Goal: Subscribe to service/newsletter

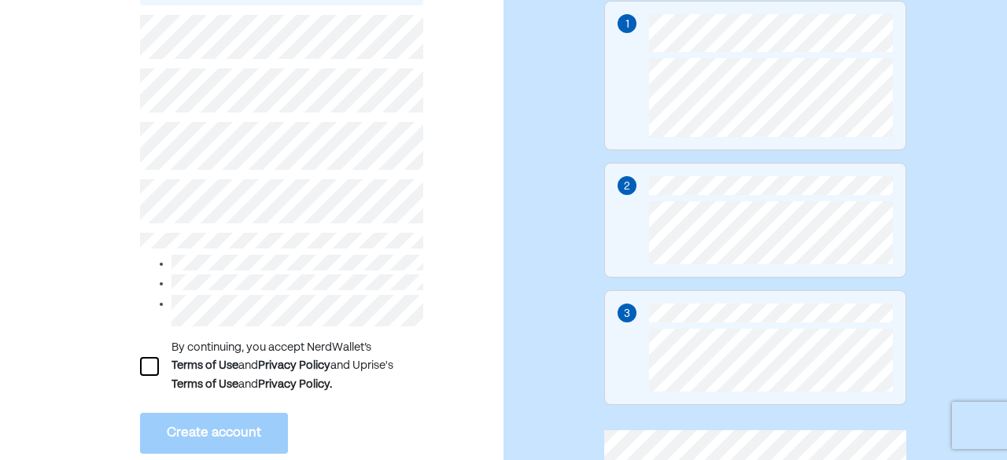
scroll to position [216, 0]
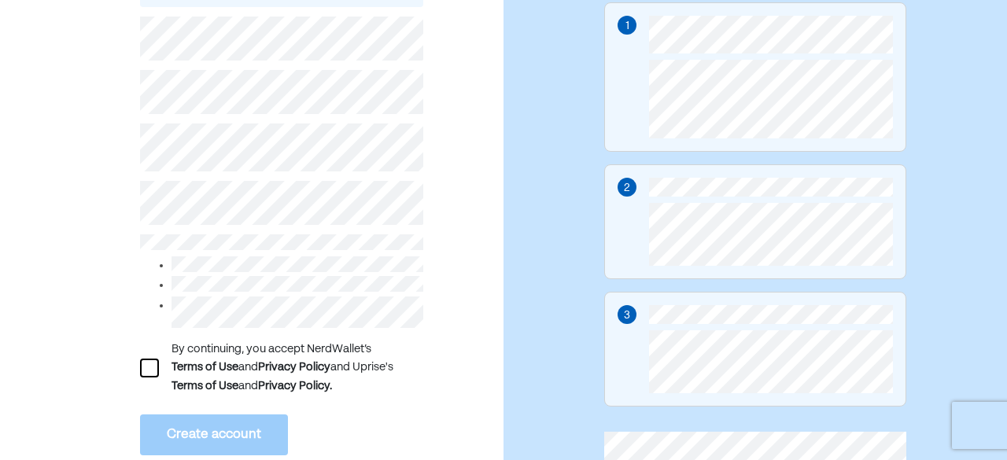
click at [146, 373] on div at bounding box center [149, 368] width 19 height 19
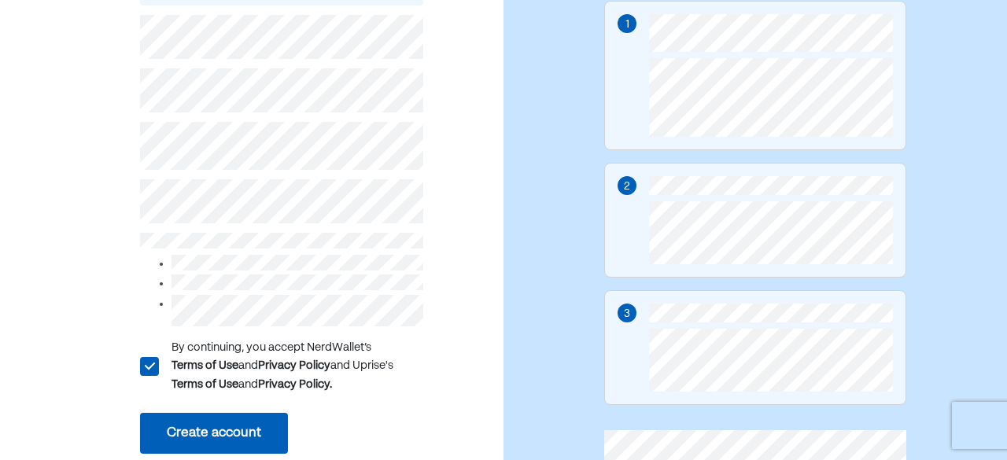
scroll to position [294, 0]
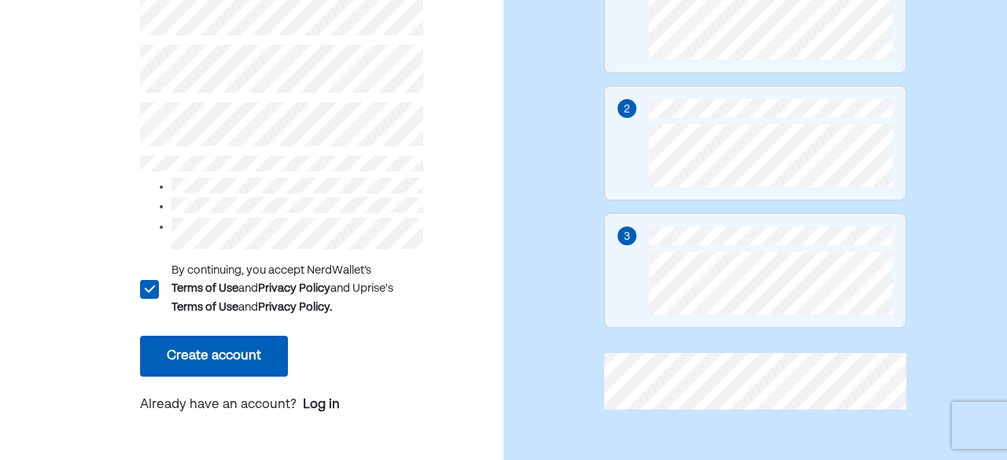
click at [246, 356] on button "Create account" at bounding box center [214, 356] width 148 height 41
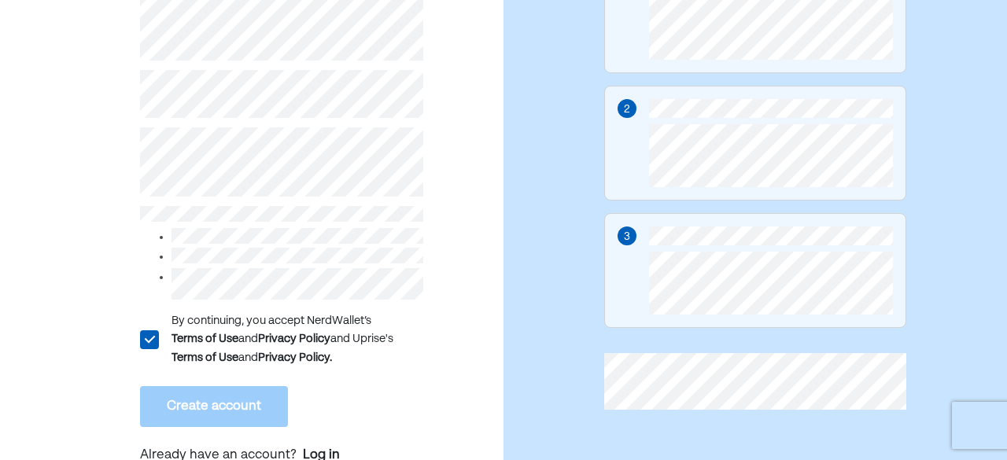
click at [139, 95] on div "L By continuing, you accept NerdWallet’s Terms of Use and Privacy Policy and Up…" at bounding box center [252, 124] width 504 height 710
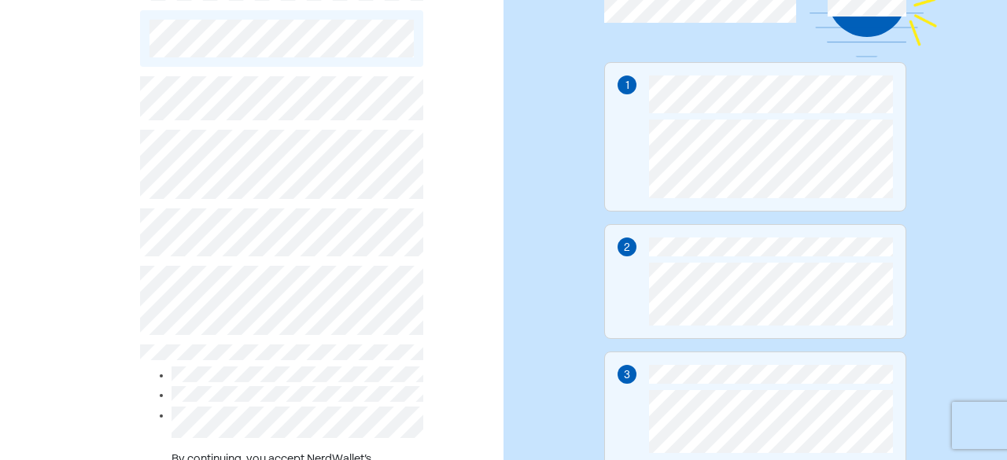
scroll to position [137, 0]
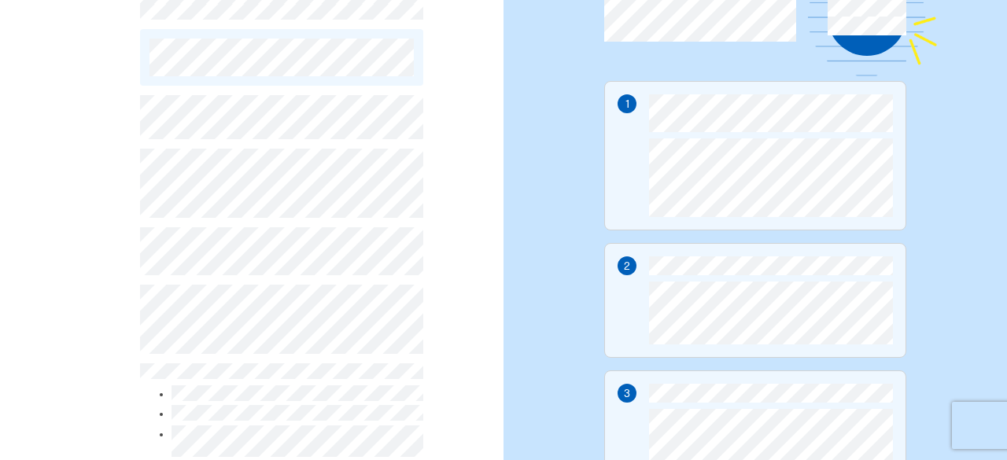
click at [116, 312] on div "L By continuing, you accept NerdWallet’s Terms of Use and Privacy Policy and Up…" at bounding box center [252, 282] width 504 height 710
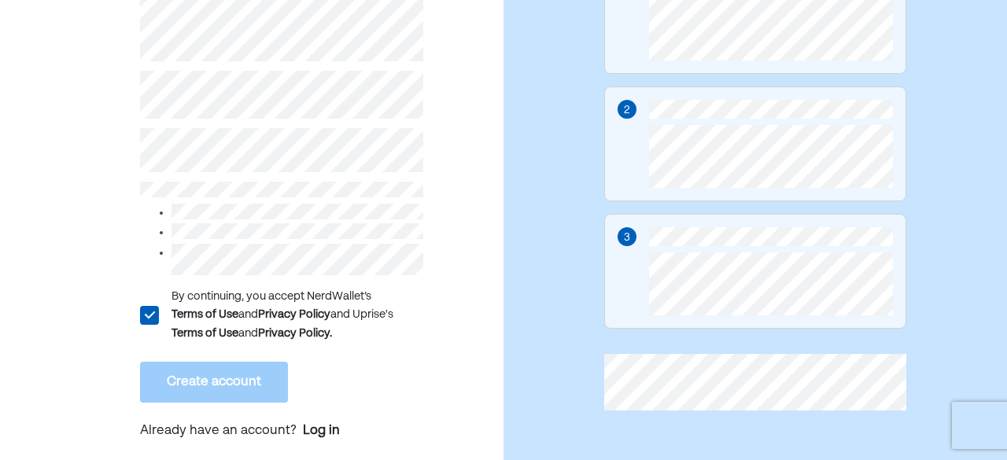
scroll to position [294, 0]
click at [148, 318] on div "L" at bounding box center [148, 314] width 19 height 19
click at [148, 318] on div at bounding box center [149, 314] width 19 height 19
click at [0, 5] on div "L By continuing, you accept NerdWallet’s Terms of Use and Privacy Policy and Up…" at bounding box center [252, 114] width 504 height 691
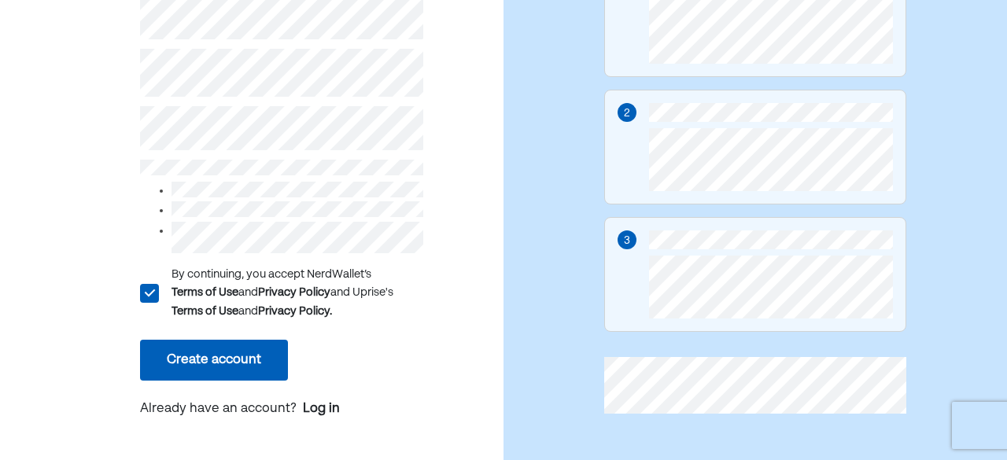
click at [254, 362] on button "Create account" at bounding box center [214, 360] width 148 height 41
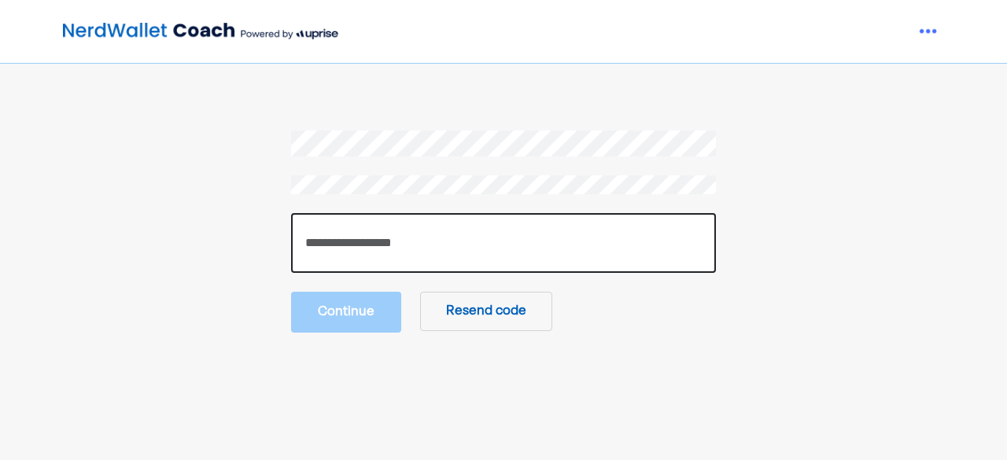
click at [415, 255] on input "number" at bounding box center [503, 243] width 425 height 60
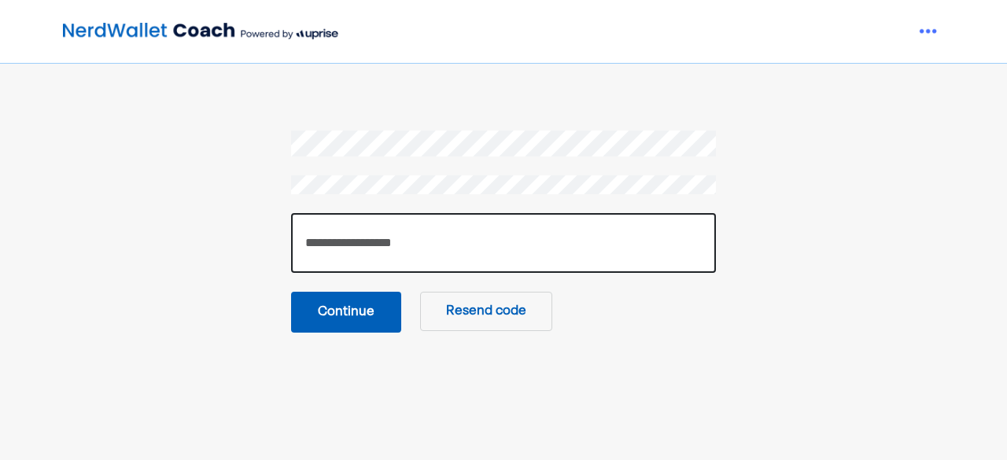
type input "******"
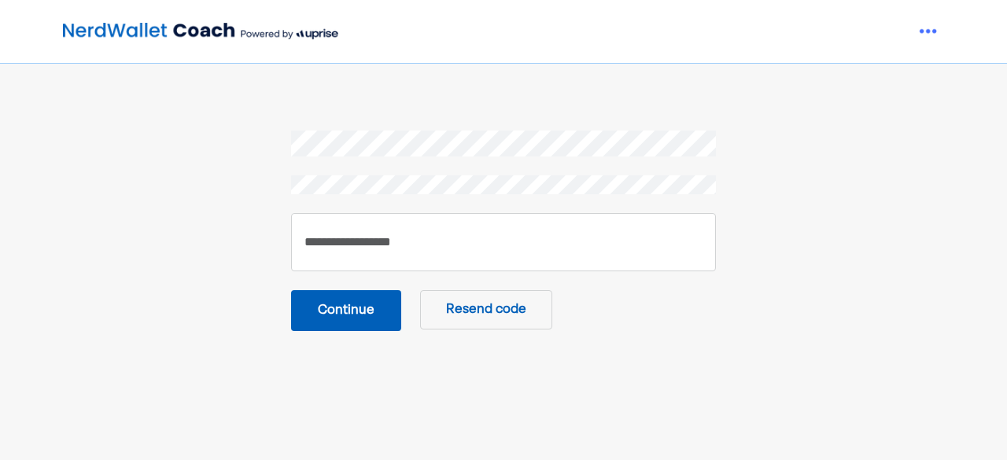
click at [379, 314] on button "Continue" at bounding box center [346, 310] width 110 height 41
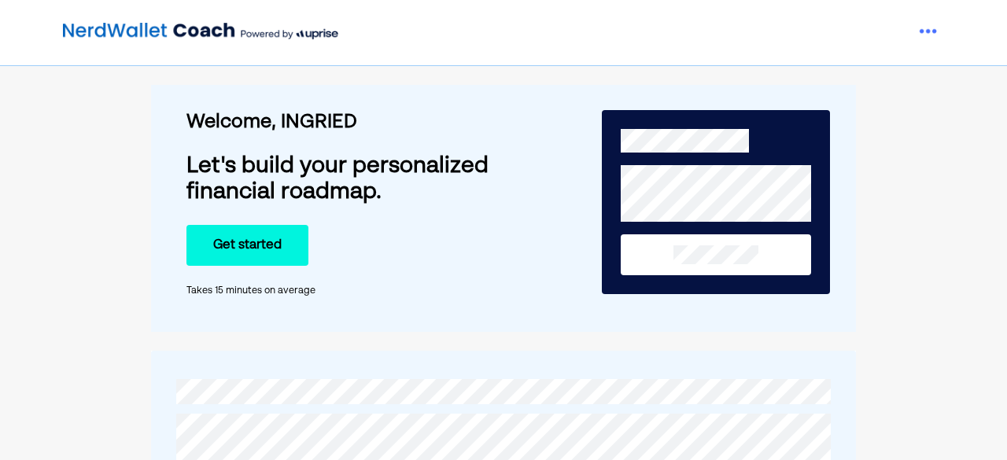
click at [237, 249] on button "Get started" at bounding box center [248, 245] width 122 height 41
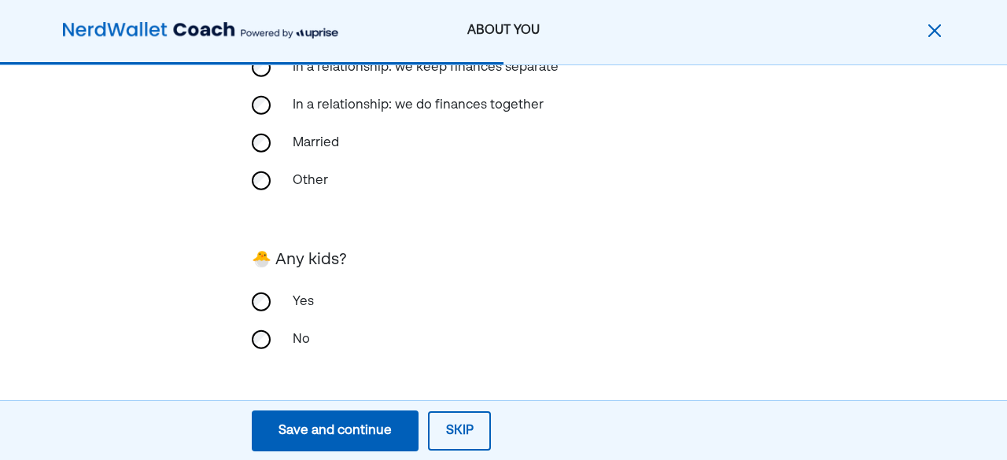
scroll to position [499, 0]
click at [362, 418] on button "Save and continue Save Save and continue" at bounding box center [335, 431] width 167 height 41
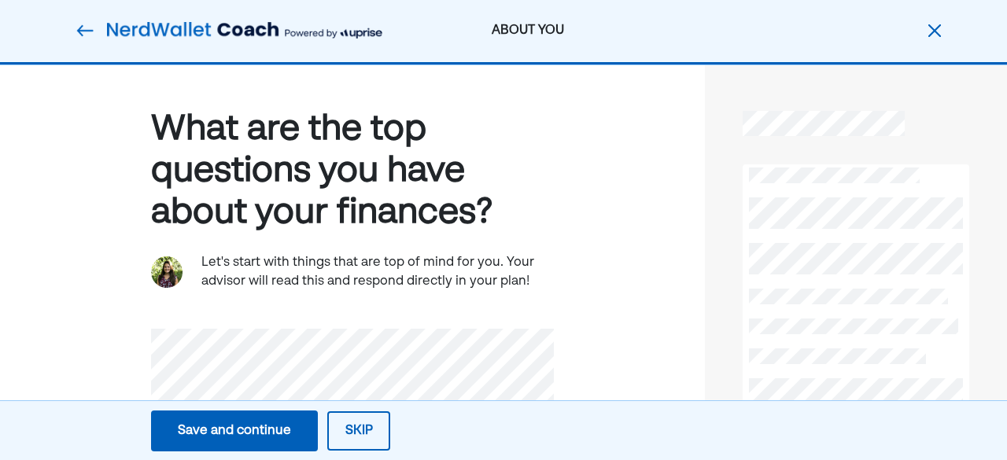
scroll to position [0, 0]
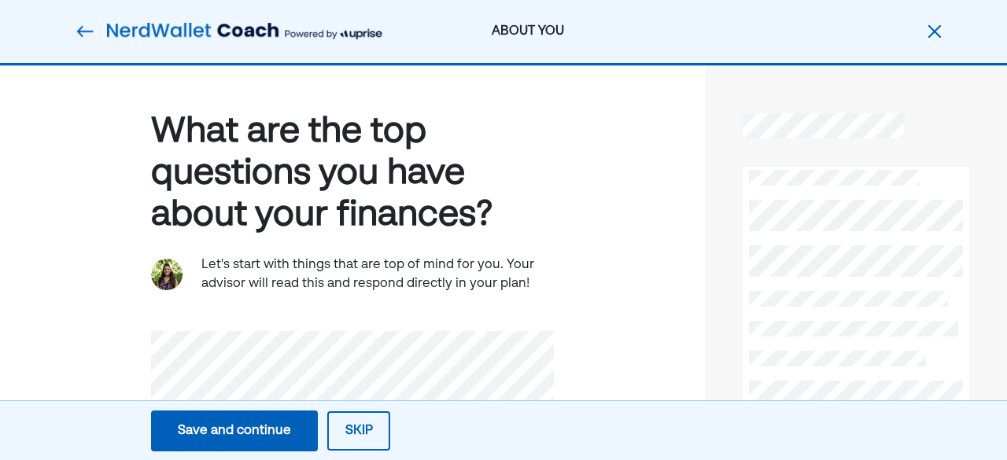
click at [260, 428] on div "Save and continue" at bounding box center [234, 431] width 113 height 19
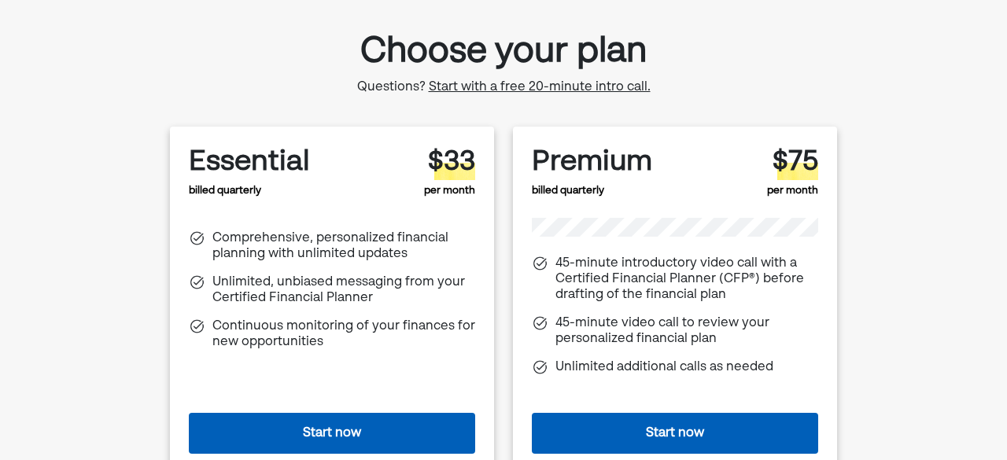
scroll to position [157, 0]
